Goal: Information Seeking & Learning: Learn about a topic

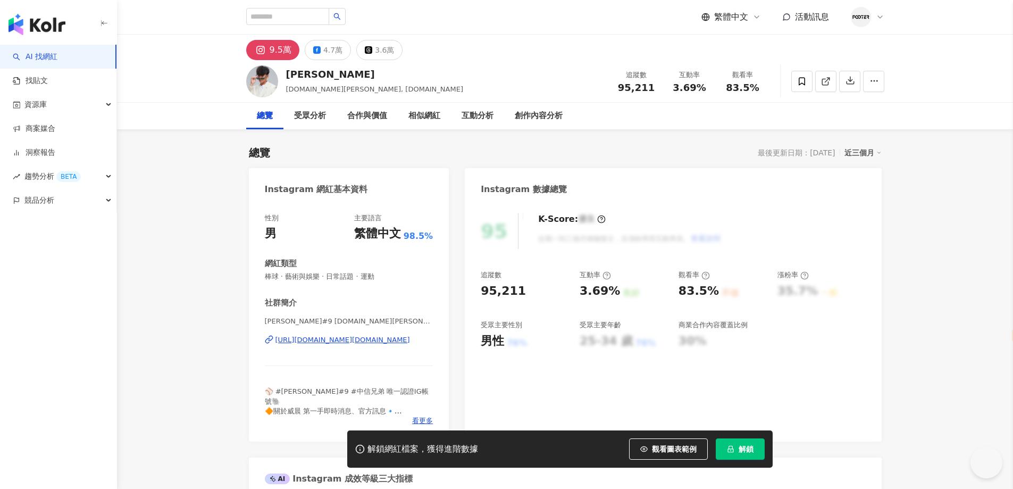
select select "*****"
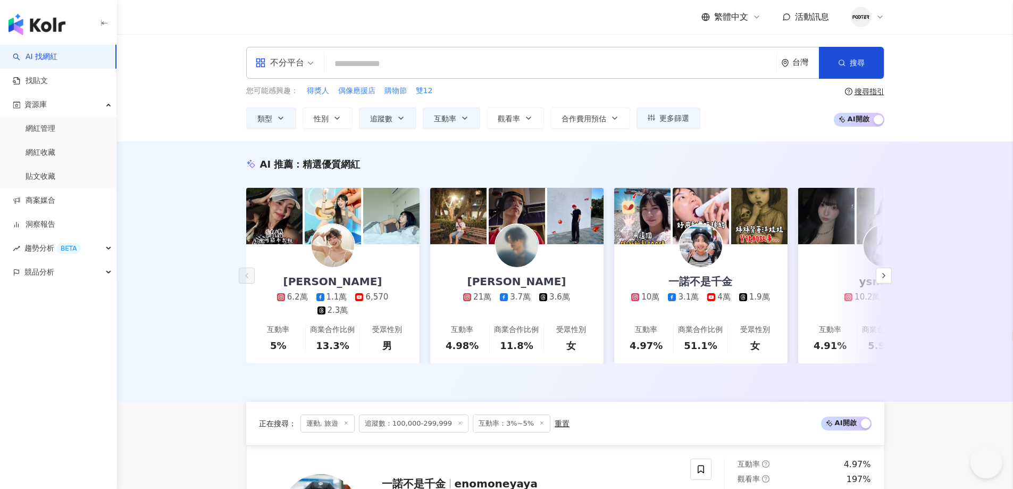
select select "*****"
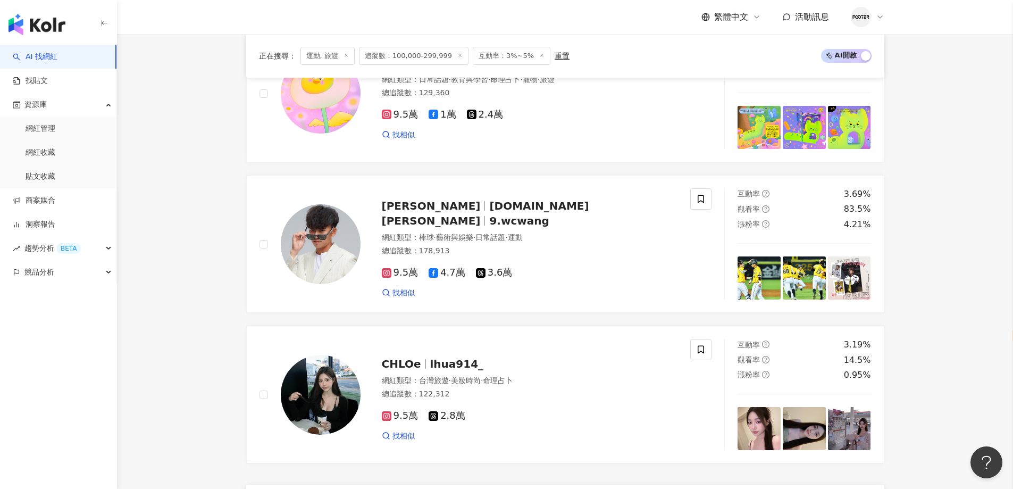
scroll to position [1934, 0]
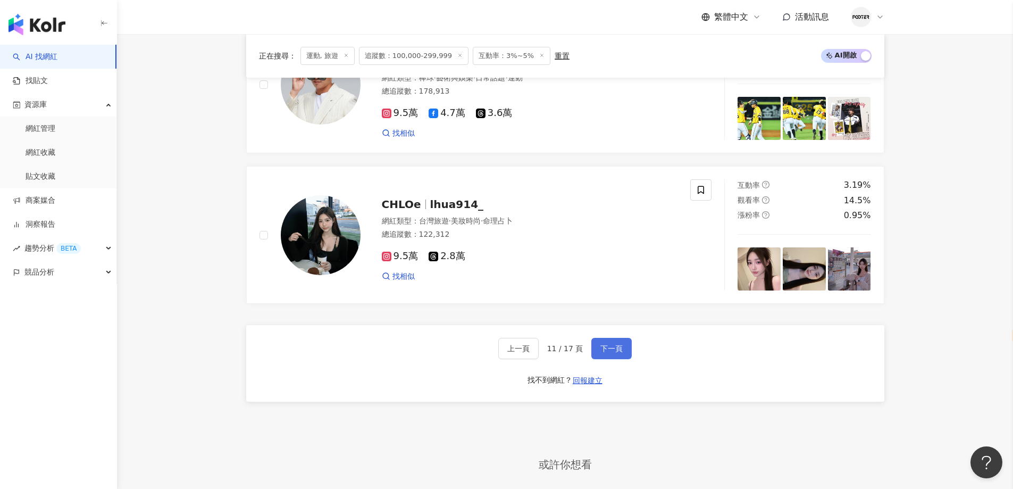
click at [600, 352] on span "下一頁" at bounding box center [611, 348] width 22 height 9
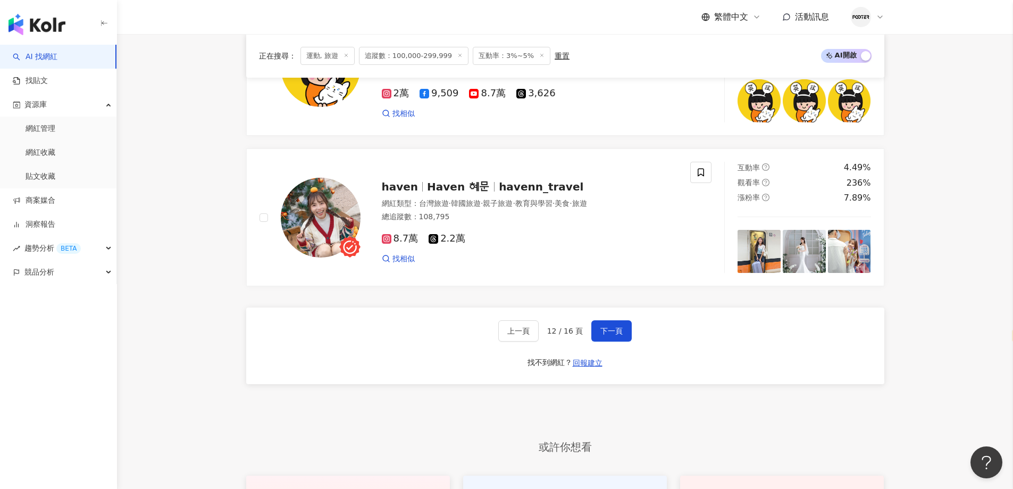
scroll to position [2147, 0]
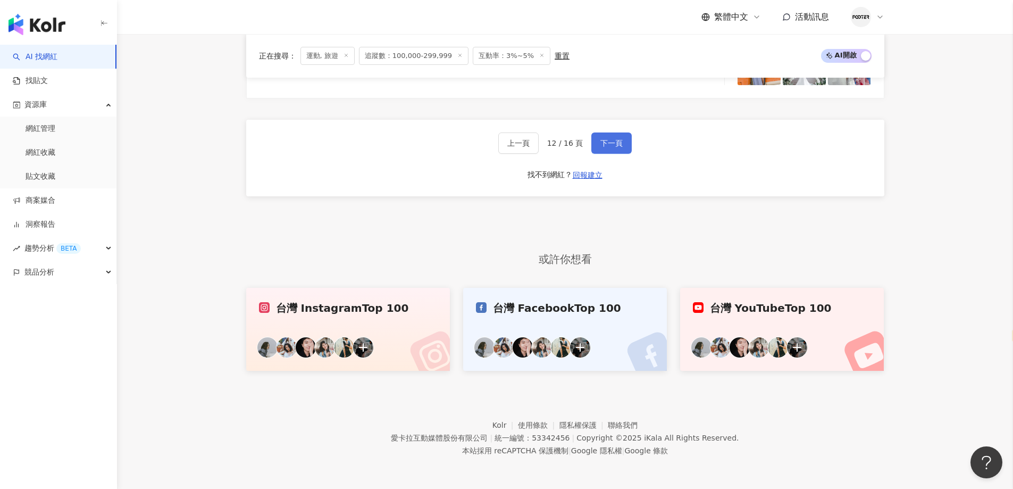
click at [619, 142] on span "下一頁" at bounding box center [611, 143] width 22 height 9
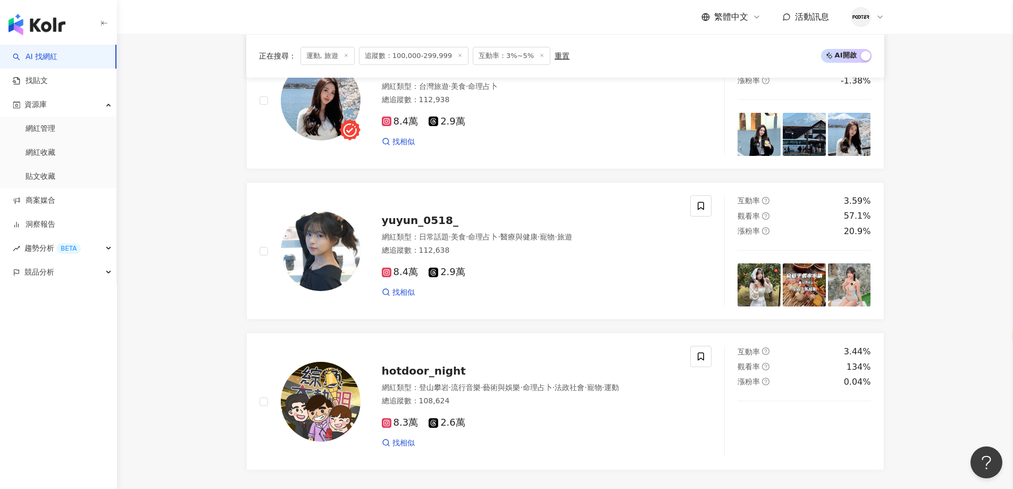
scroll to position [1882, 0]
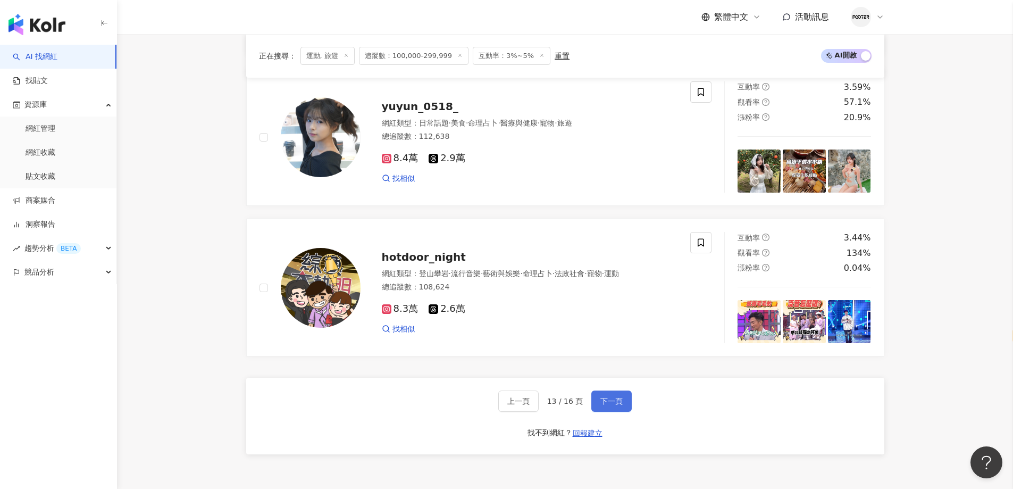
click at [594, 402] on button "下一頁" at bounding box center [611, 400] width 40 height 21
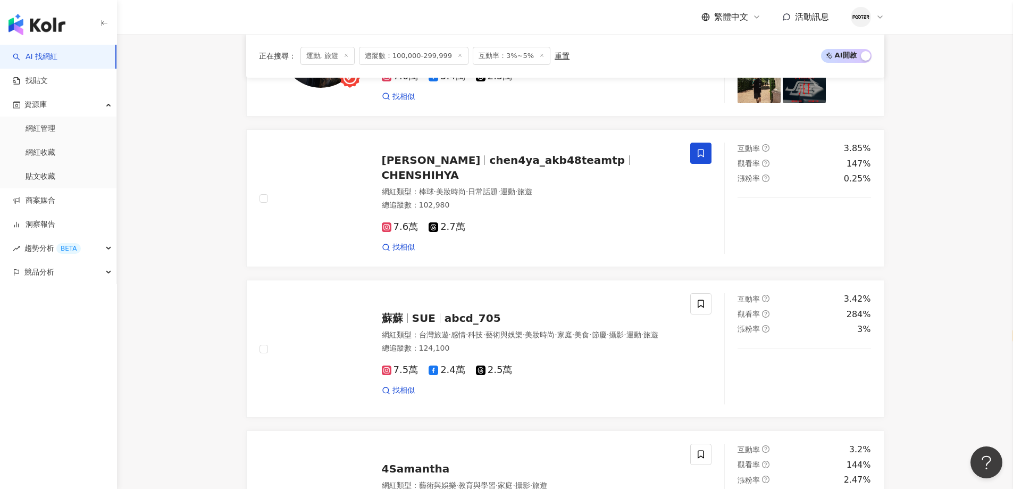
scroll to position [1888, 0]
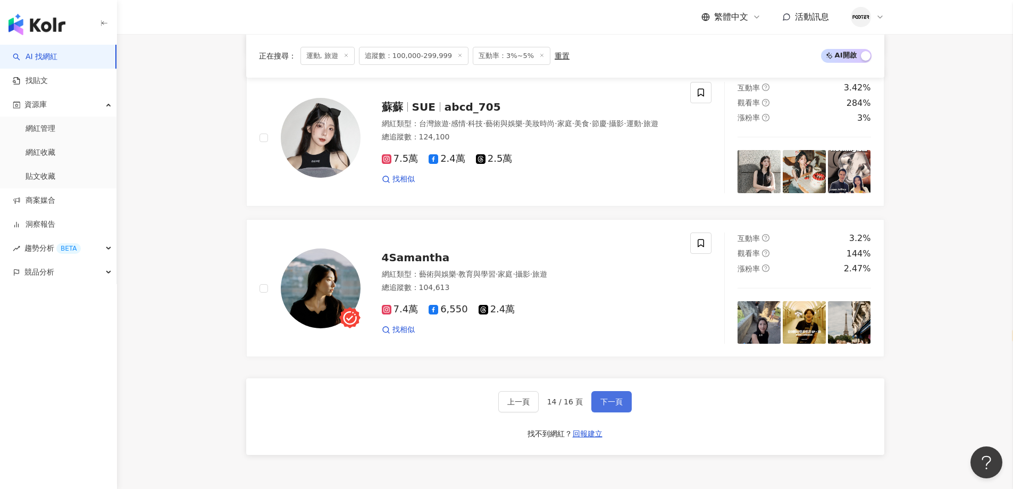
click at [602, 405] on span "下一頁" at bounding box center [611, 401] width 22 height 9
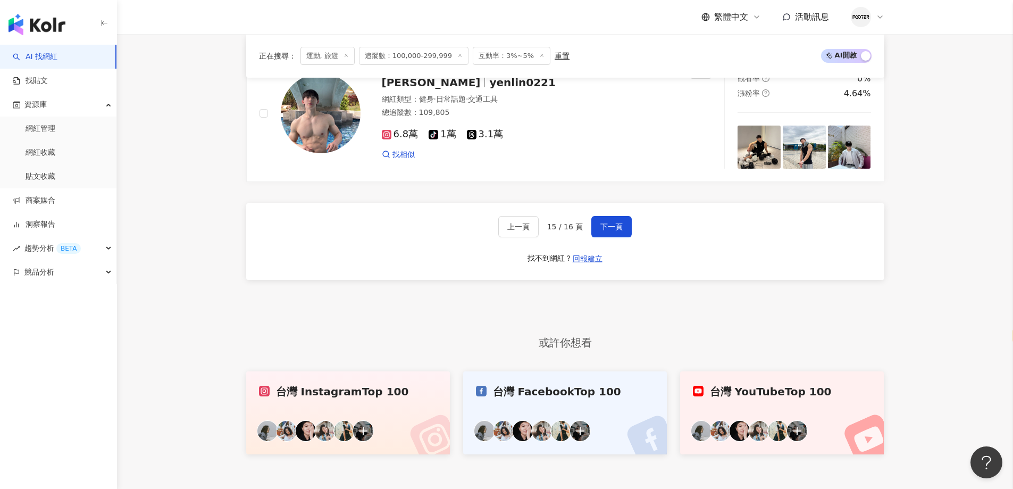
scroll to position [2147, 0]
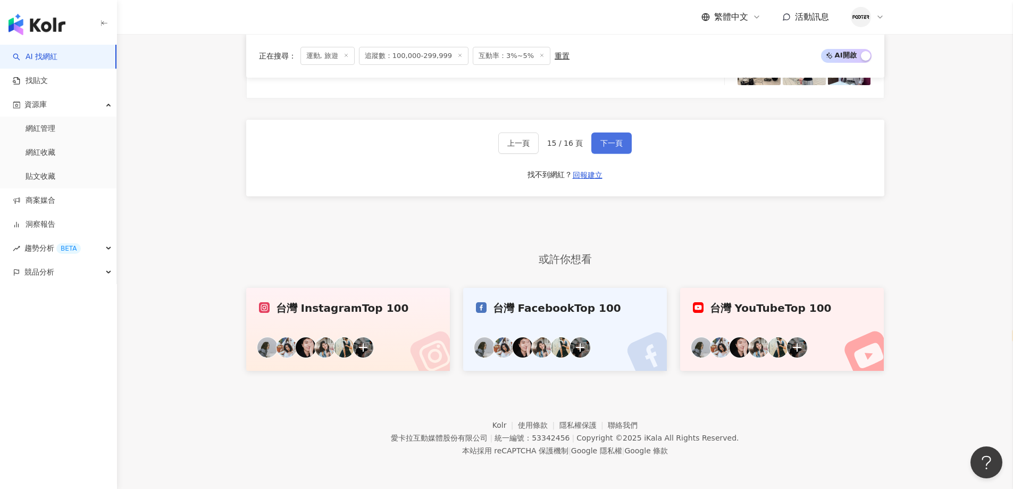
click at [603, 142] on span "下一頁" at bounding box center [611, 143] width 22 height 9
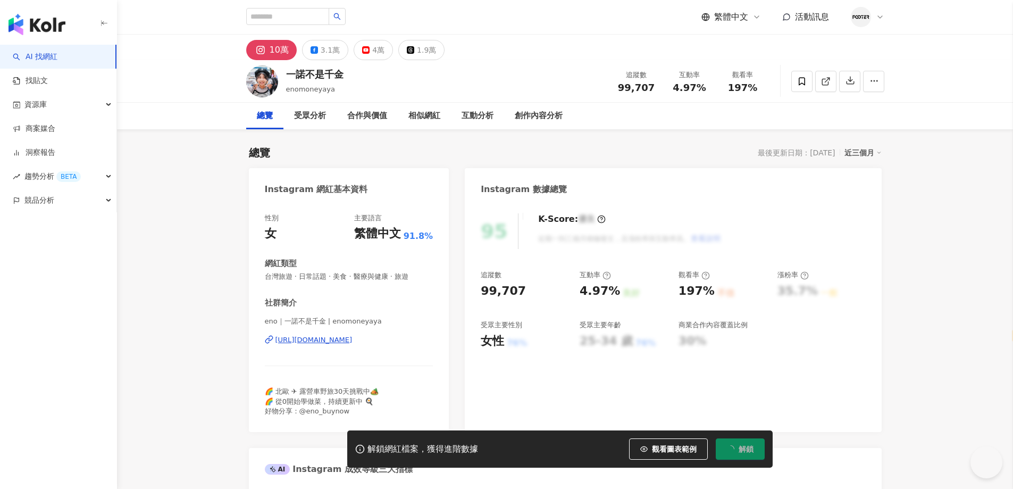
select select "*****"
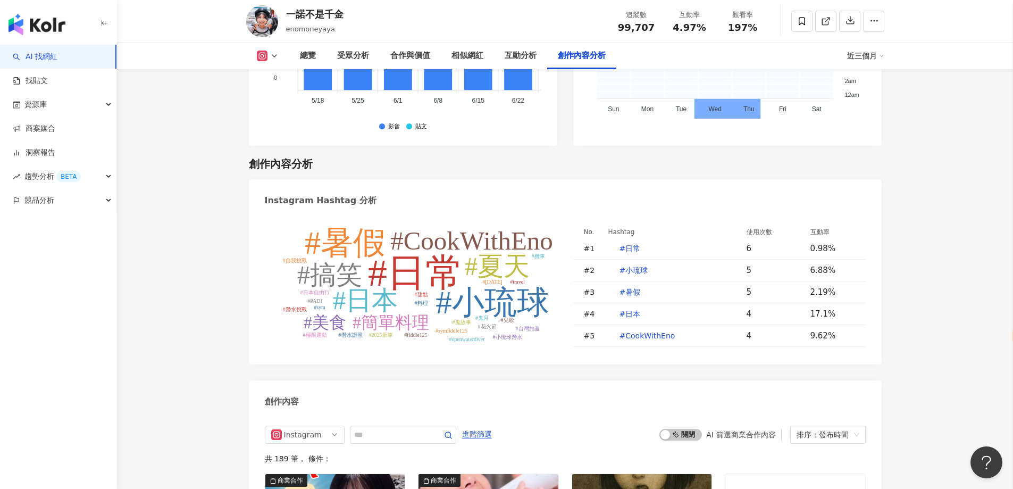
scroll to position [3243, 0]
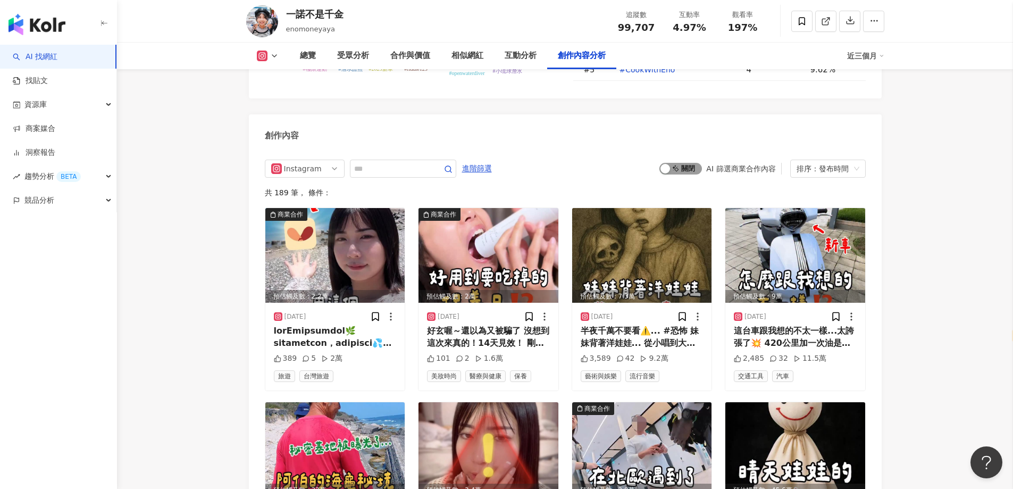
click at [670, 164] on div "button" at bounding box center [665, 169] width 10 height 10
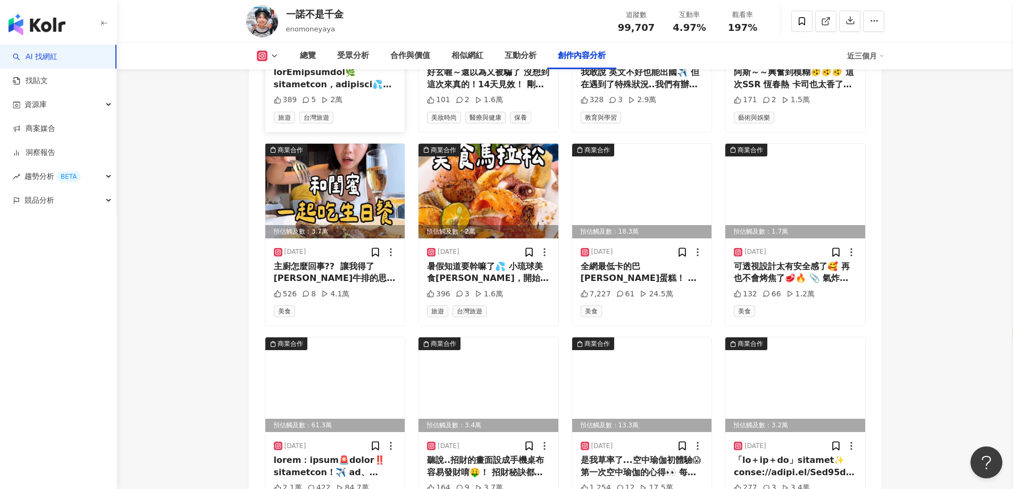
scroll to position [3630, 0]
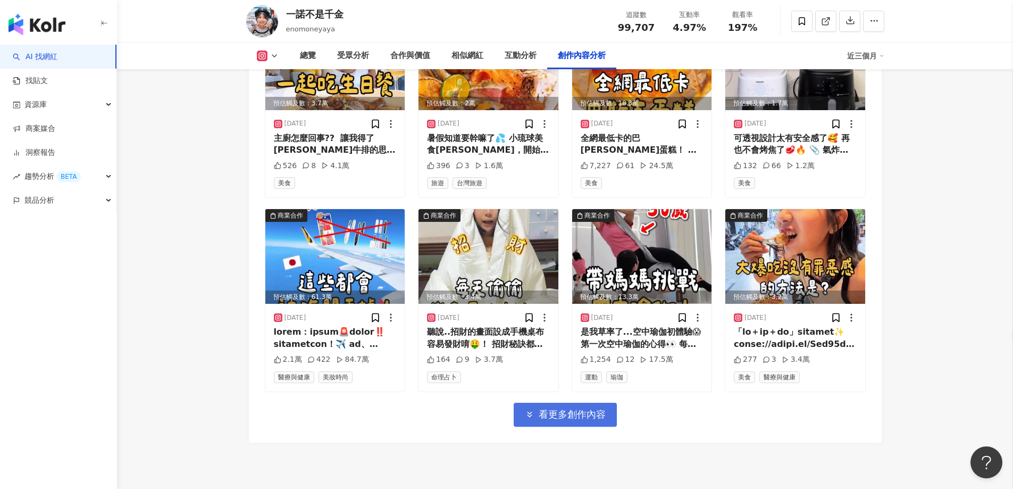
click at [538, 402] on button "看更多創作內容" at bounding box center [565, 414] width 103 height 24
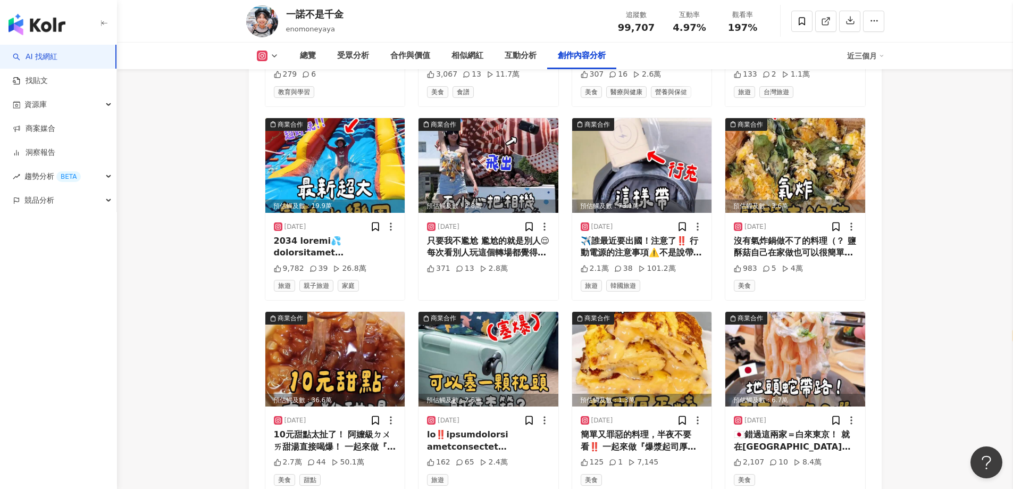
scroll to position [4252, 0]
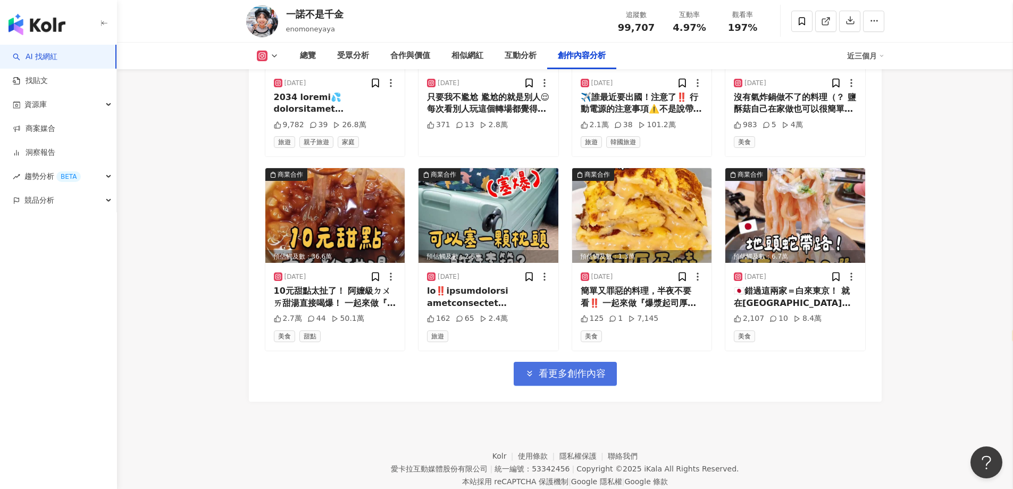
click at [570, 367] on span "看更多創作內容" at bounding box center [572, 373] width 67 height 12
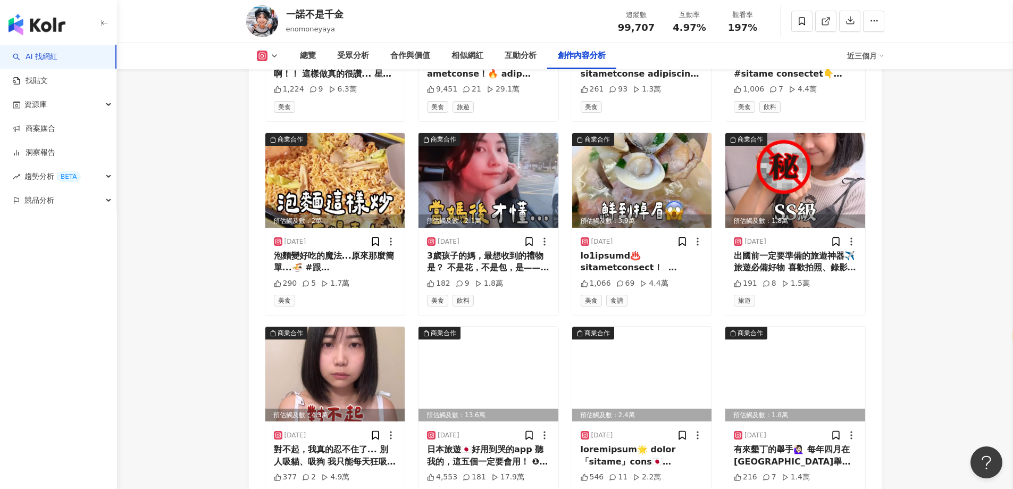
scroll to position [4783, 0]
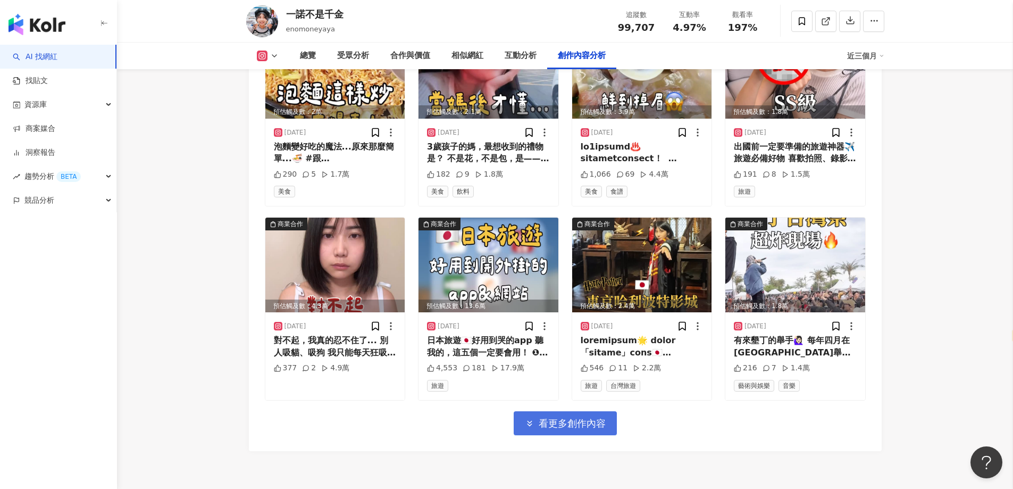
click at [575, 417] on span "看更多創作內容" at bounding box center [572, 423] width 67 height 12
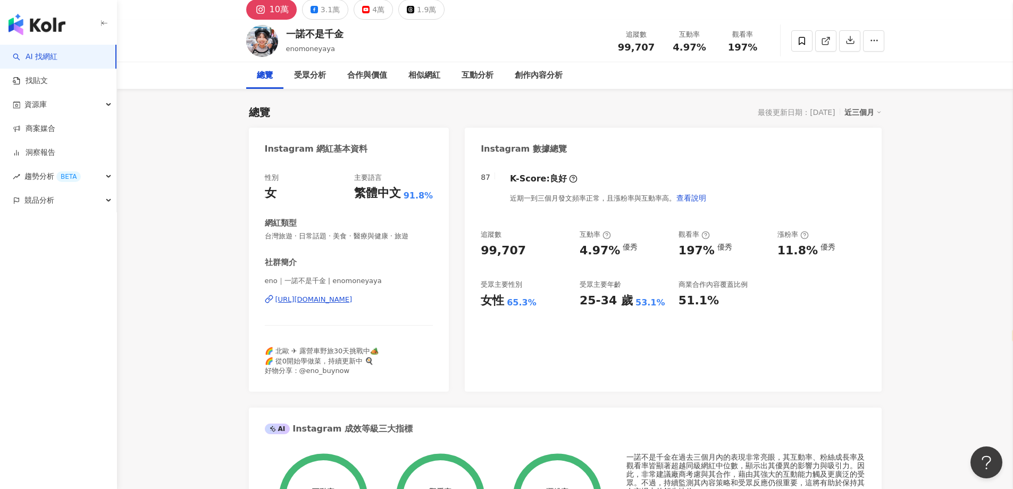
scroll to position [0, 0]
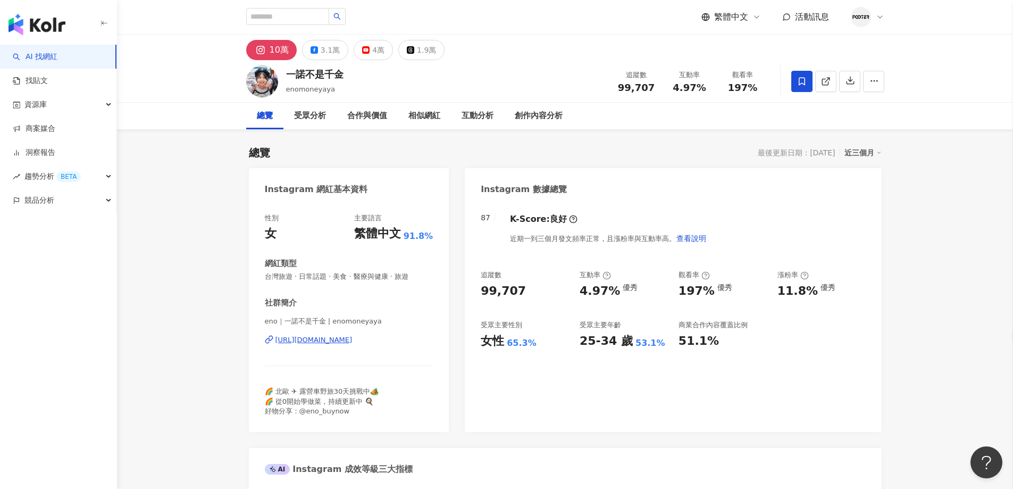
click at [803, 82] on icon at bounding box center [802, 82] width 10 height 10
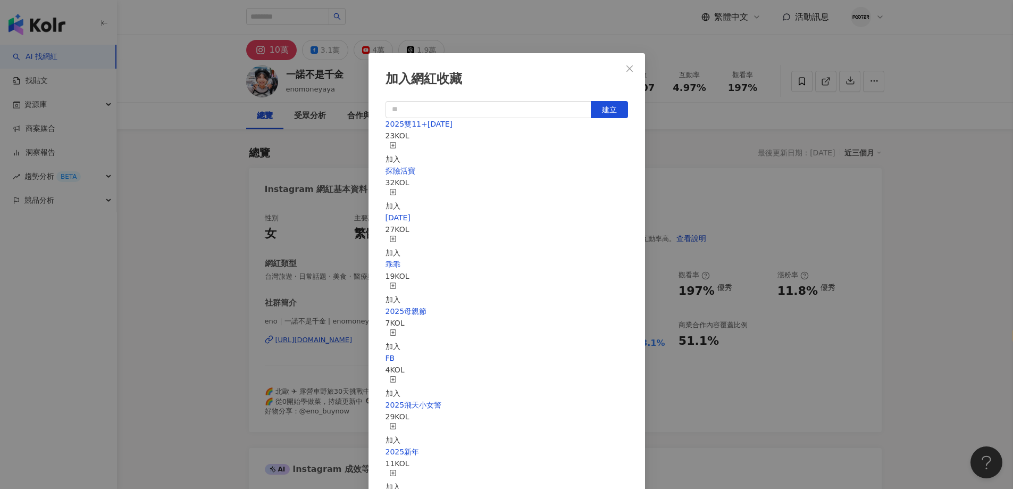
click at [400, 148] on div "加入" at bounding box center [392, 152] width 15 height 23
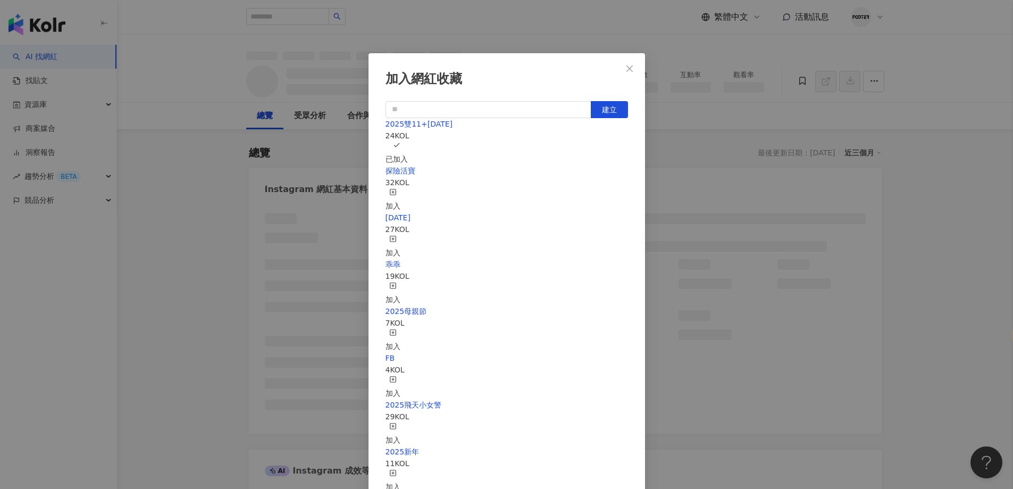
click at [749, 179] on div "加入網紅收藏 建立 2025雙11+聖誕節 24 KOL 已加入 探險活寶 32 KOL 加入 父親節 27 KOL 加入 乖乖 19 KOL 加入 2025…" at bounding box center [506, 244] width 1013 height 489
click at [250, 172] on div "加入網紅收藏 建立 2025雙11+聖誕節 24 KOL 已加入 探險活寶 32 KOL 加入 父親節 27 KOL 加入 乖乖 19 KOL 加入 2025…" at bounding box center [506, 244] width 1013 height 489
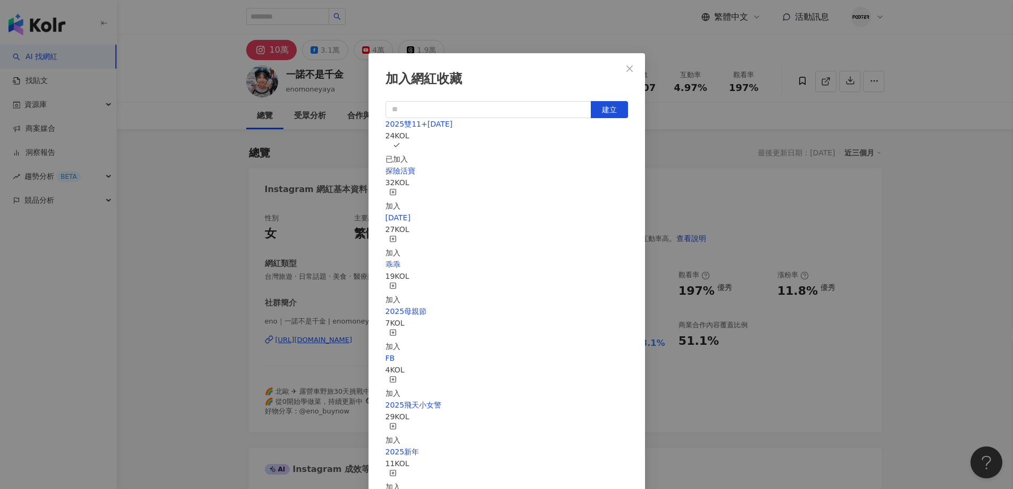
scroll to position [3137, 0]
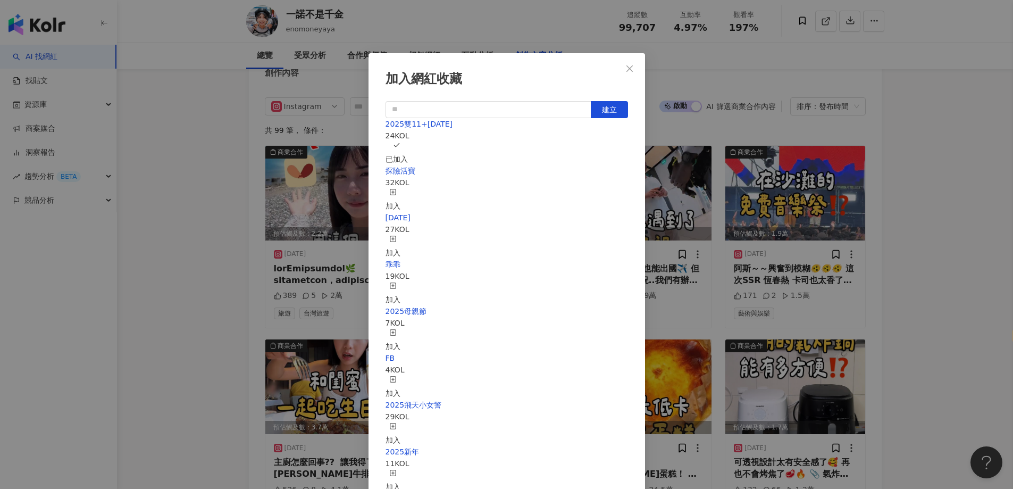
click at [820, 147] on div "加入網紅收藏 建立 2025雙11+聖誕節 24 KOL 已加入 探險活寶 32 KOL 加入 父親節 27 KOL 加入 乖乖 19 KOL 加入 2025…" at bounding box center [506, 244] width 1013 height 489
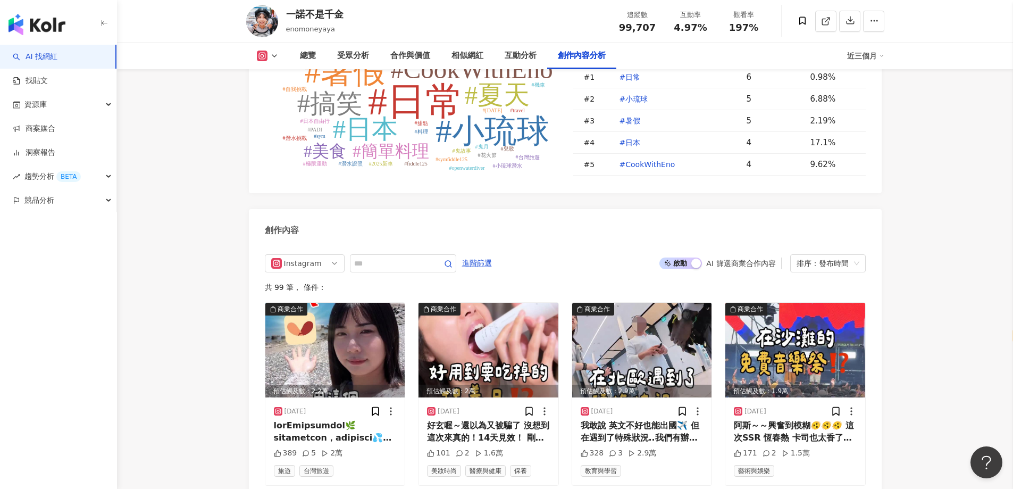
click at [632, 70] on div "加入網紅收藏 建立 2025雙11+聖誕節 24 KOL 已加入 探險活寶 32 KOL 加入 父親節 27 KOL 加入 乖乖 19 KOL 加入 2025…" at bounding box center [506, 244] width 1013 height 489
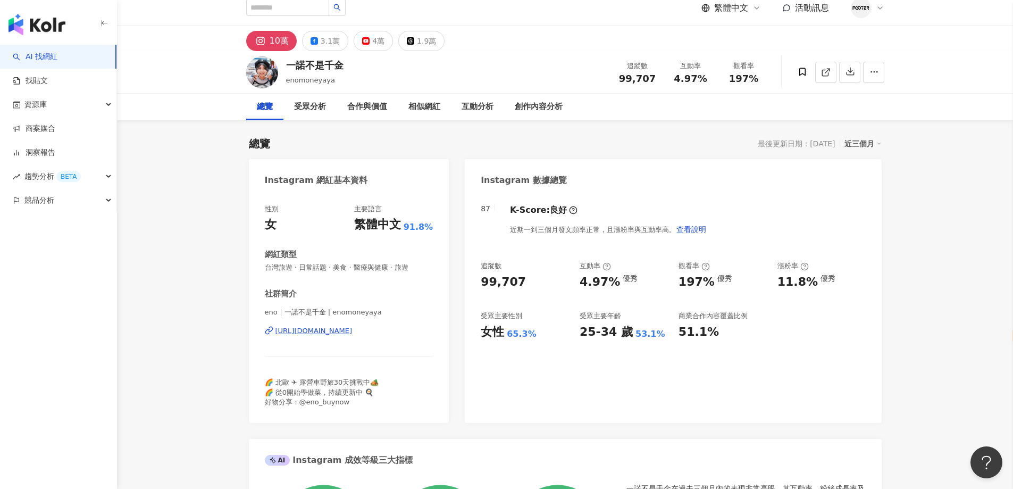
scroll to position [0, 0]
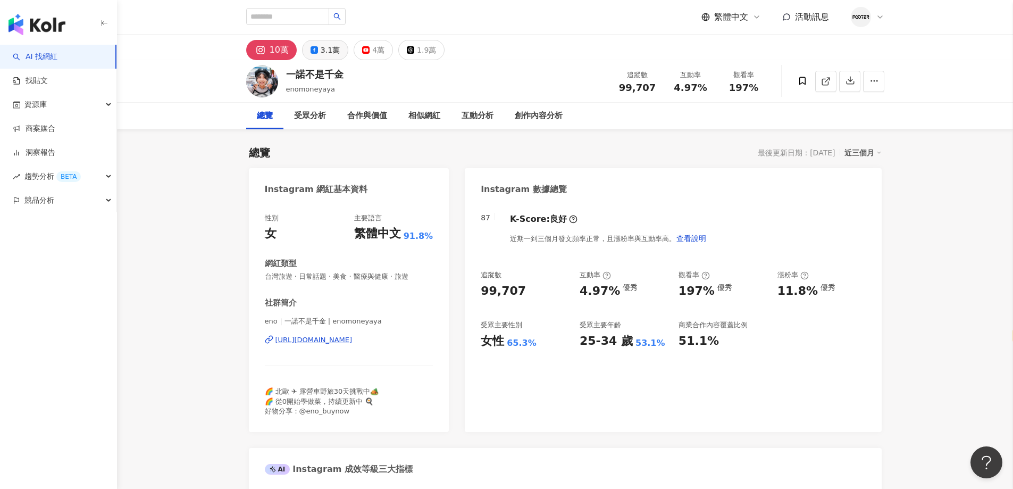
click at [308, 49] on button "3.1萬" at bounding box center [325, 50] width 46 height 20
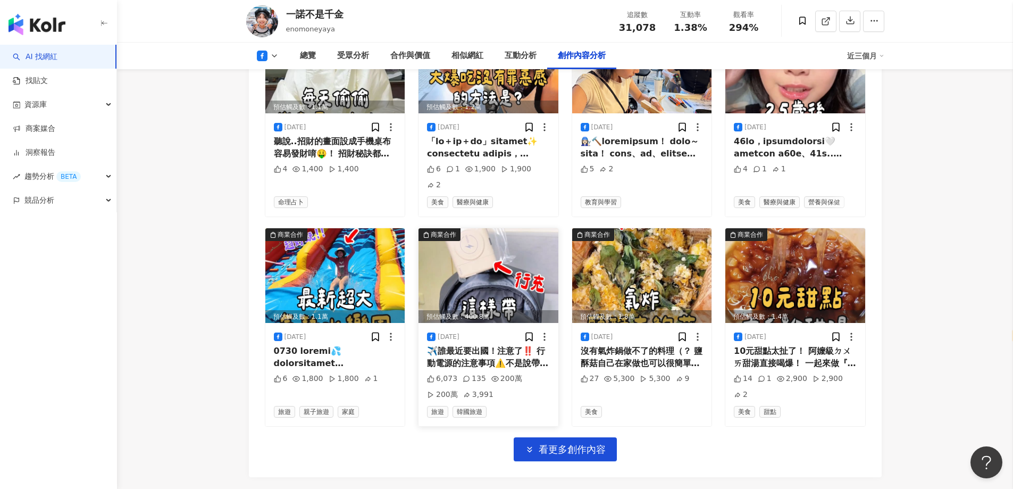
scroll to position [2915, 0]
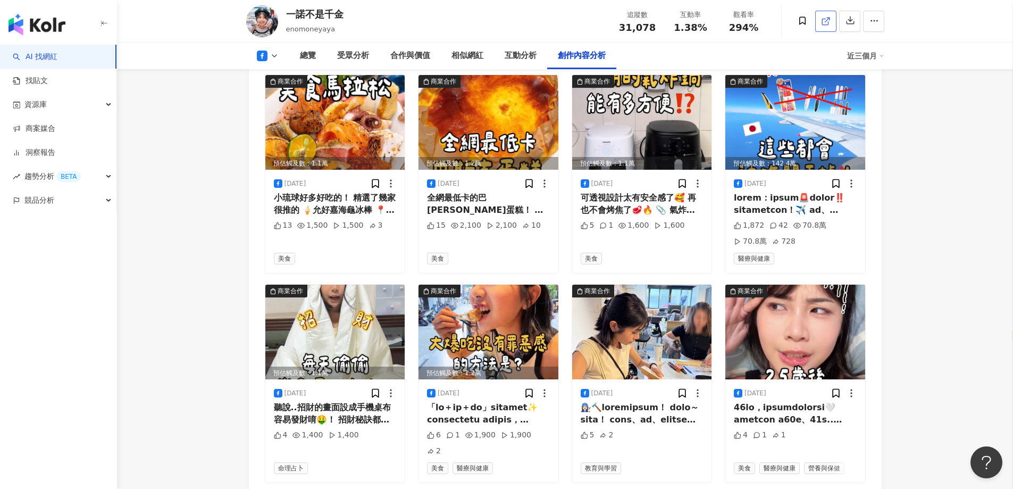
drag, startPoint x: 992, startPoint y: 98, endPoint x: 824, endPoint y: 19, distance: 186.0
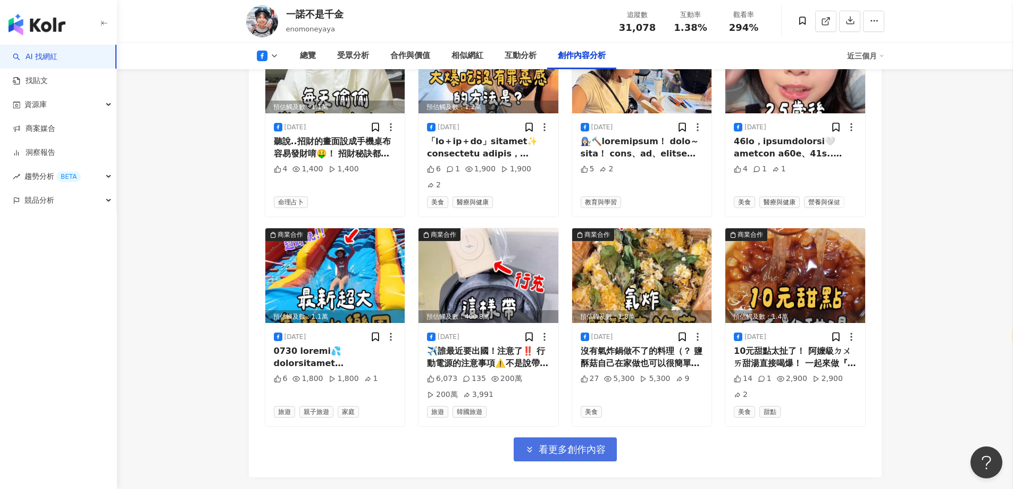
click at [570, 437] on button "看更多創作內容" at bounding box center [565, 449] width 103 height 24
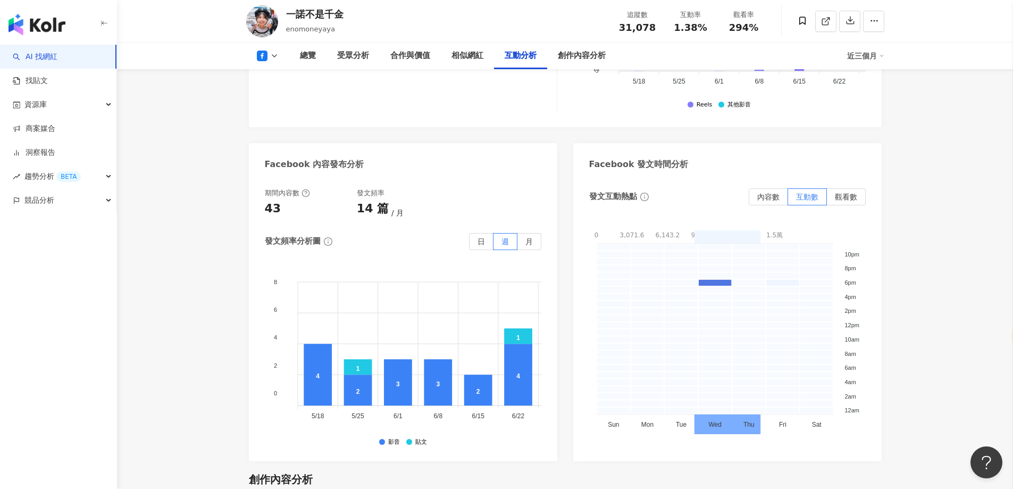
scroll to position [2117, 0]
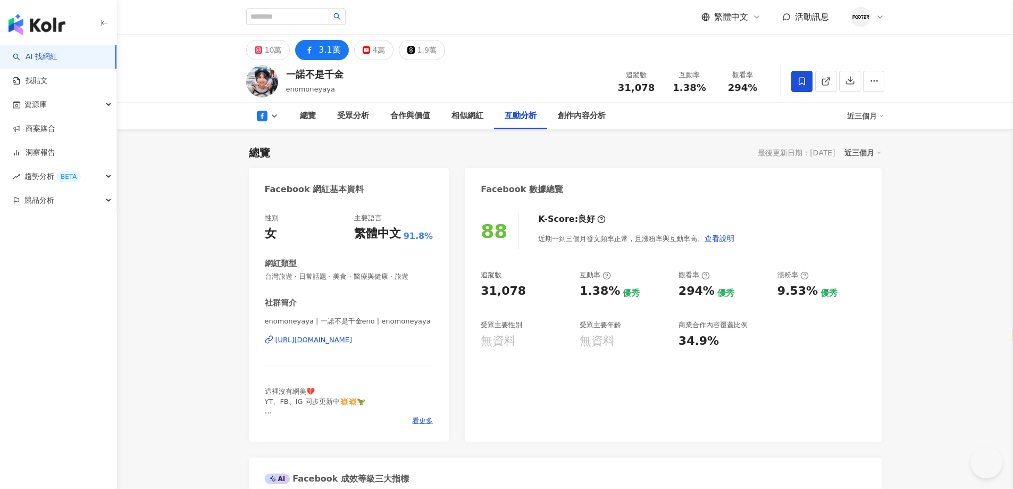
select select "*****"
